Goal: Information Seeking & Learning: Learn about a topic

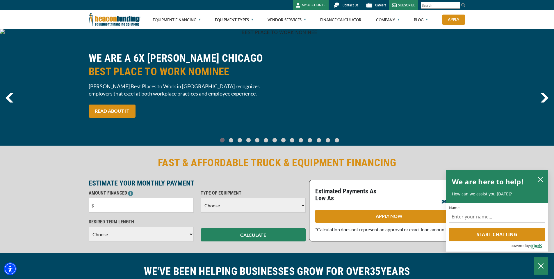
drag, startPoint x: 112, startPoint y: 21, endPoint x: 475, endPoint y: 33, distance: 363.2
click at [0, 0] on nav "MY ACCOUNT Login Features Request Access Contact Us Careers SUBSCRIBE" at bounding box center [277, 14] width 554 height 29
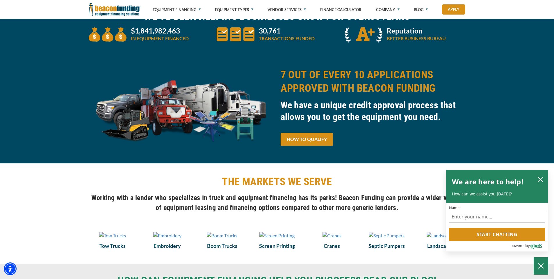
scroll to position [408, 0]
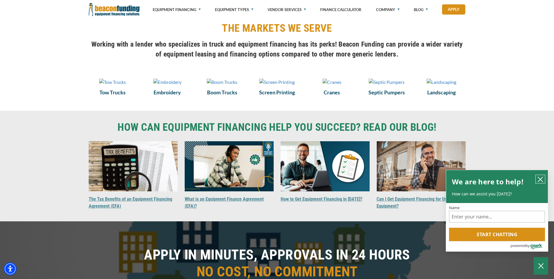
click at [541, 177] on icon "close chatbox" at bounding box center [541, 179] width 6 height 6
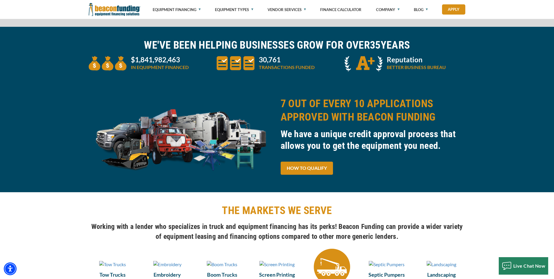
scroll to position [0, 0]
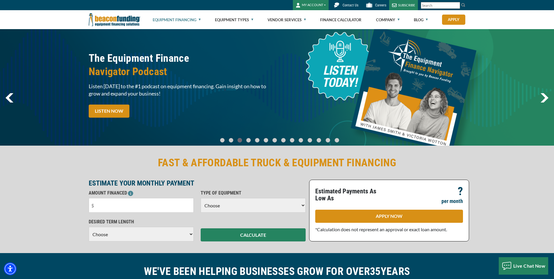
click at [169, 18] on link "Equipment Financing" at bounding box center [177, 19] width 48 height 19
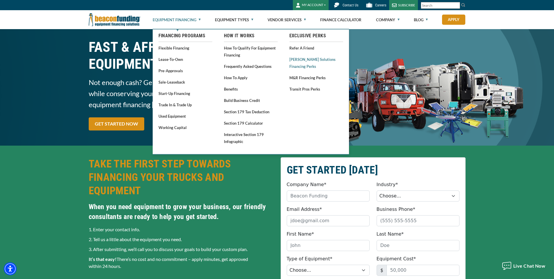
click at [296, 61] on link "[PERSON_NAME] Solutions Financing Perks" at bounding box center [316, 63] width 54 height 14
